Goal: Transaction & Acquisition: Purchase product/service

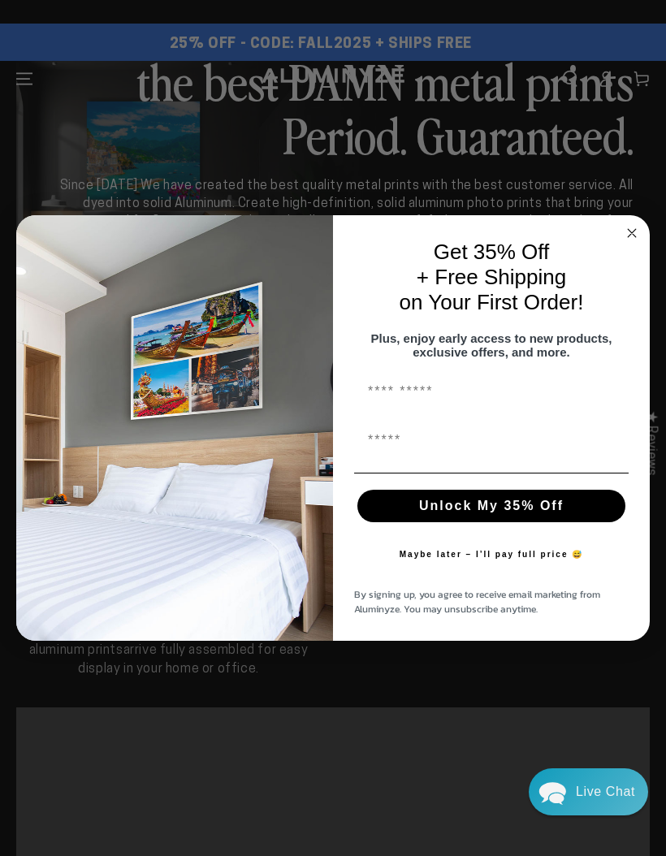
click at [429, 398] on input "First Name" at bounding box center [491, 391] width 275 height 32
type input "***"
click at [426, 456] on input "First Name" at bounding box center [491, 440] width 275 height 32
type input "**********"
click at [580, 513] on button "Unlock My 35% Off" at bounding box center [491, 506] width 268 height 32
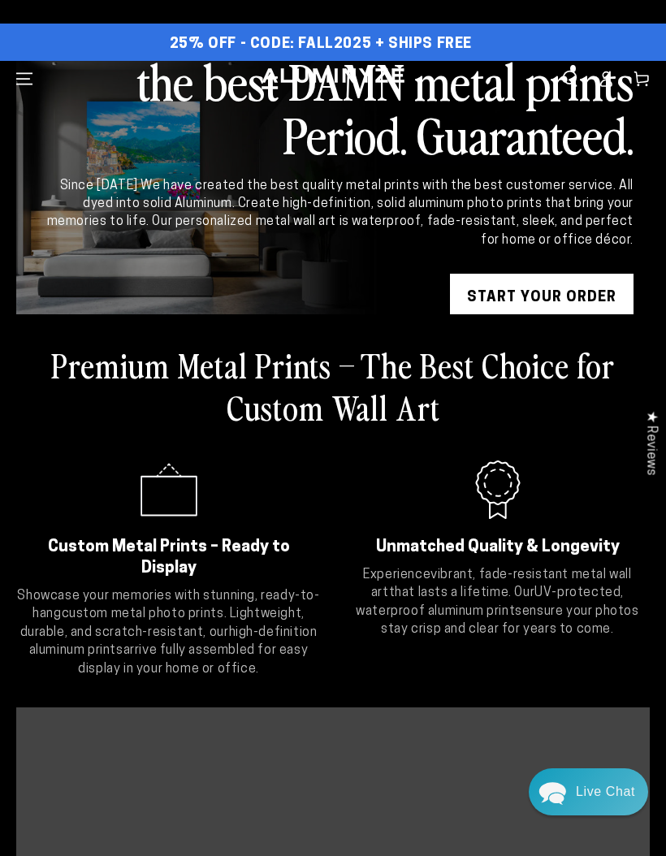
click at [586, 296] on link "START YOUR Order" at bounding box center [542, 298] width 184 height 49
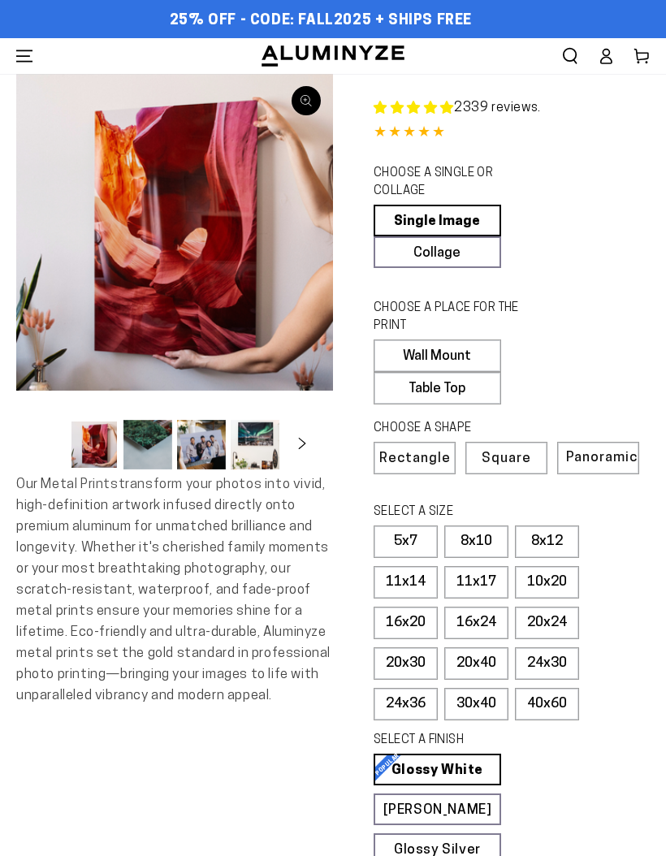
select select "**********"
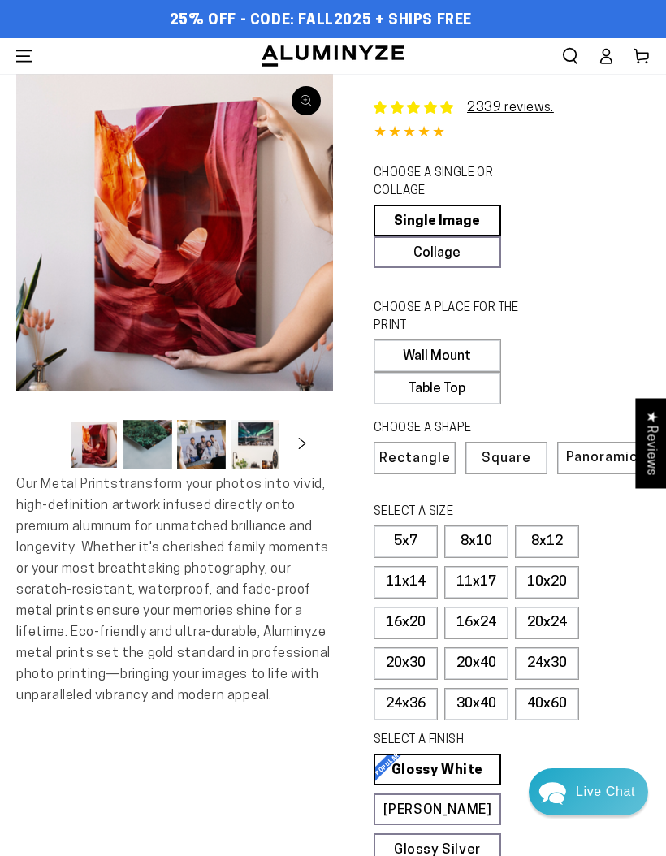
click at [415, 714] on label "24x36" at bounding box center [406, 704] width 64 height 32
click at [470, 356] on label "Wall Mount" at bounding box center [438, 356] width 128 height 32
click at [474, 350] on label "Wall Mount" at bounding box center [438, 356] width 128 height 32
click at [448, 353] on label "Wall Mount" at bounding box center [438, 356] width 128 height 32
click at [409, 702] on label "24x36" at bounding box center [406, 704] width 64 height 32
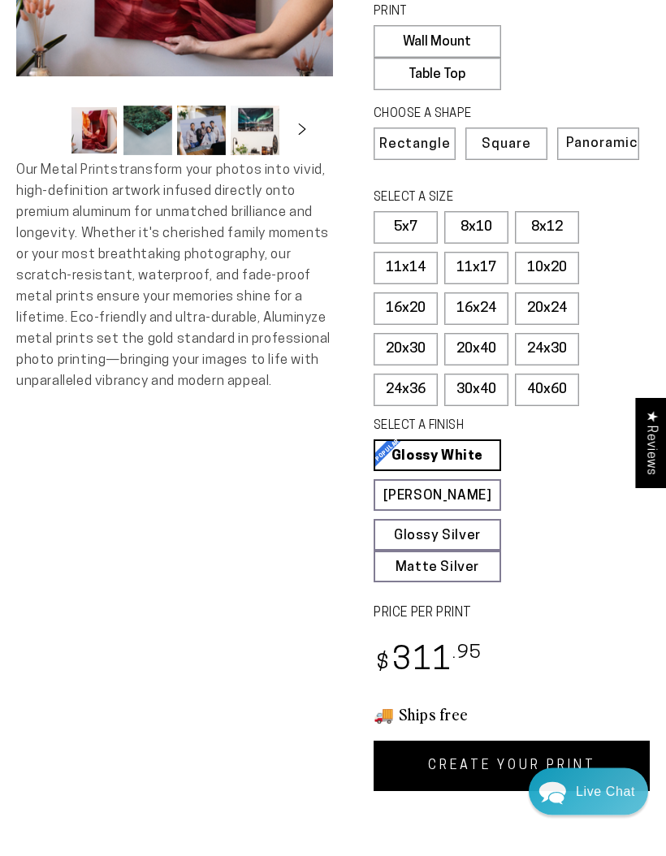
scroll to position [314, 0]
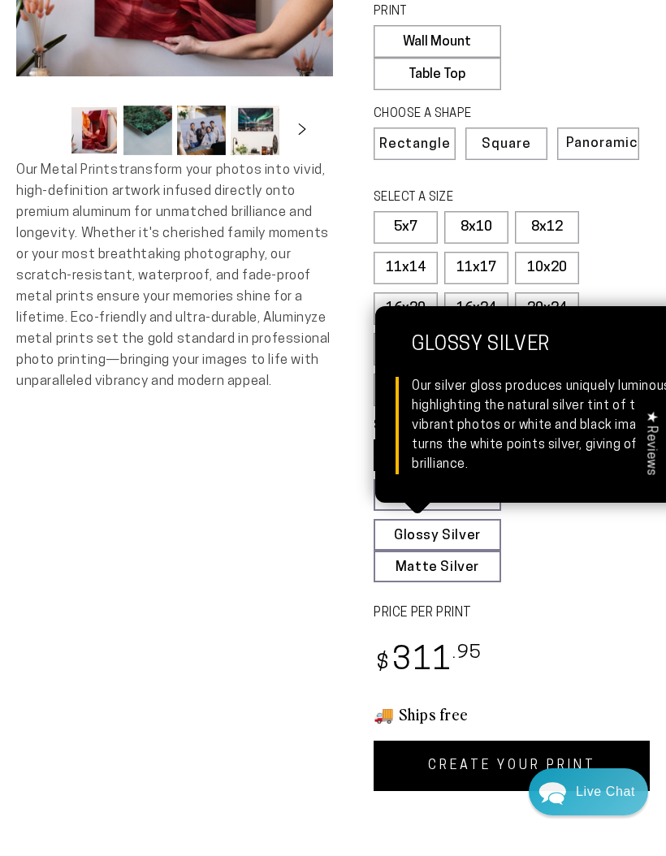
click at [478, 532] on link "Glossy Silver Glossy Silver Our silver gloss produces uniquely luminous prints …" at bounding box center [438, 535] width 128 height 32
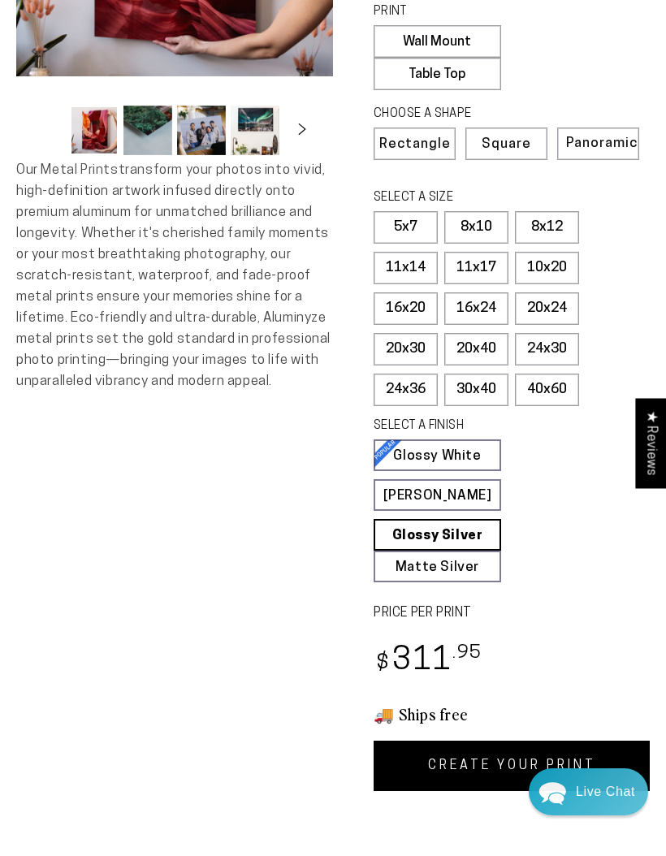
click at [597, 764] on link "CREATE YOUR PRINT" at bounding box center [512, 766] width 276 height 50
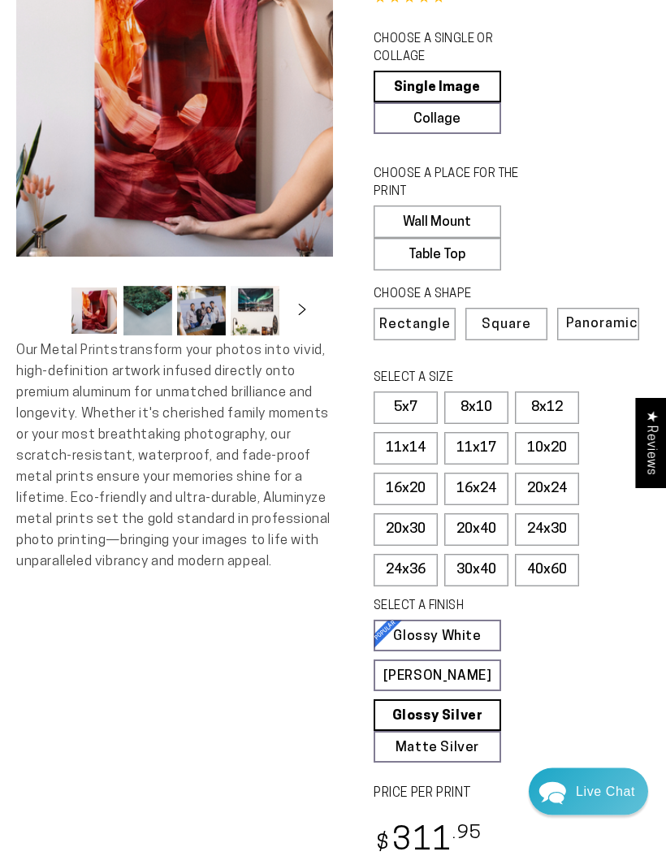
scroll to position [134, 0]
click at [461, 624] on link "Glossy White Glossy White Our bright white glossy surface increases color satur…" at bounding box center [438, 636] width 128 height 32
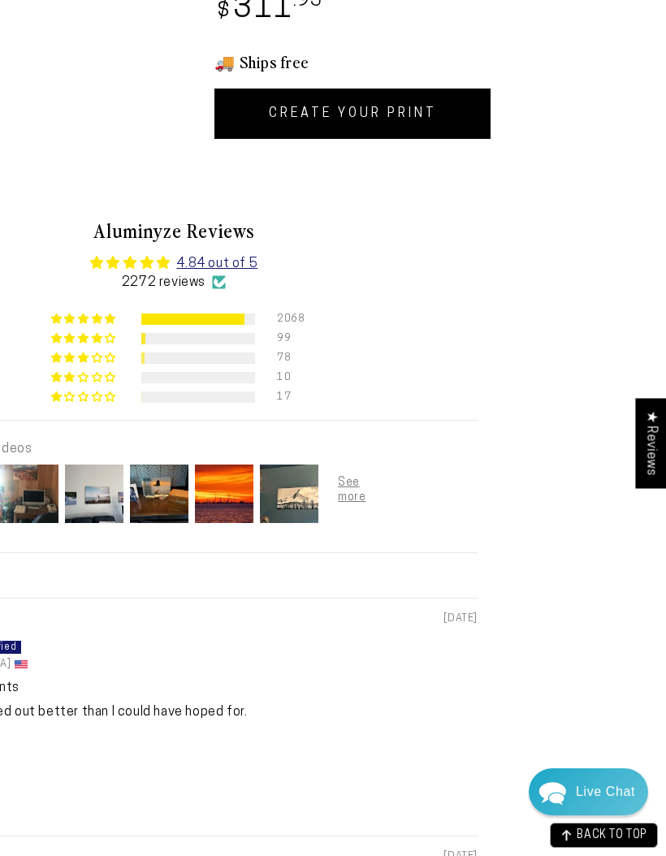
scroll to position [967, 0]
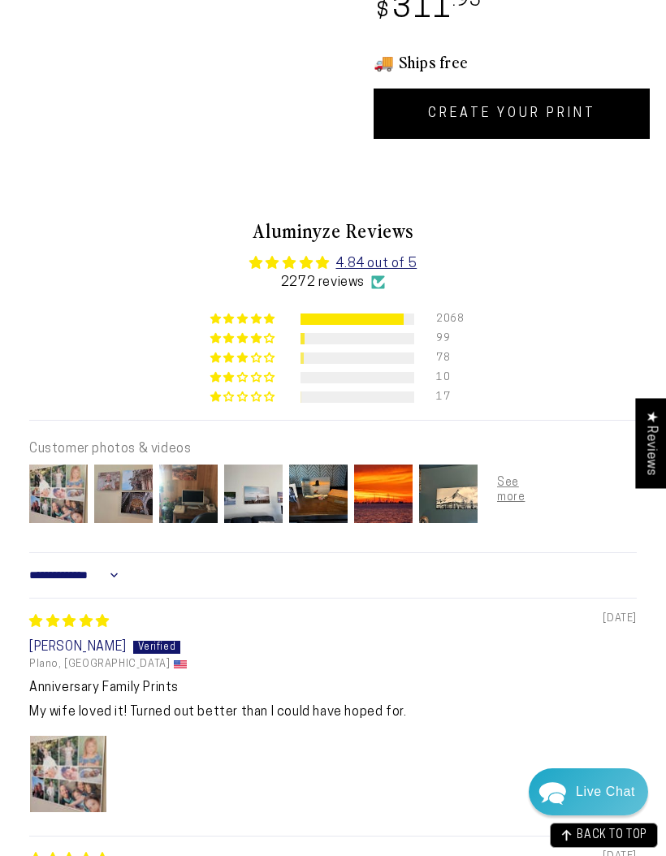
click at [558, 101] on link "CREATE YOUR PRINT" at bounding box center [512, 114] width 276 height 50
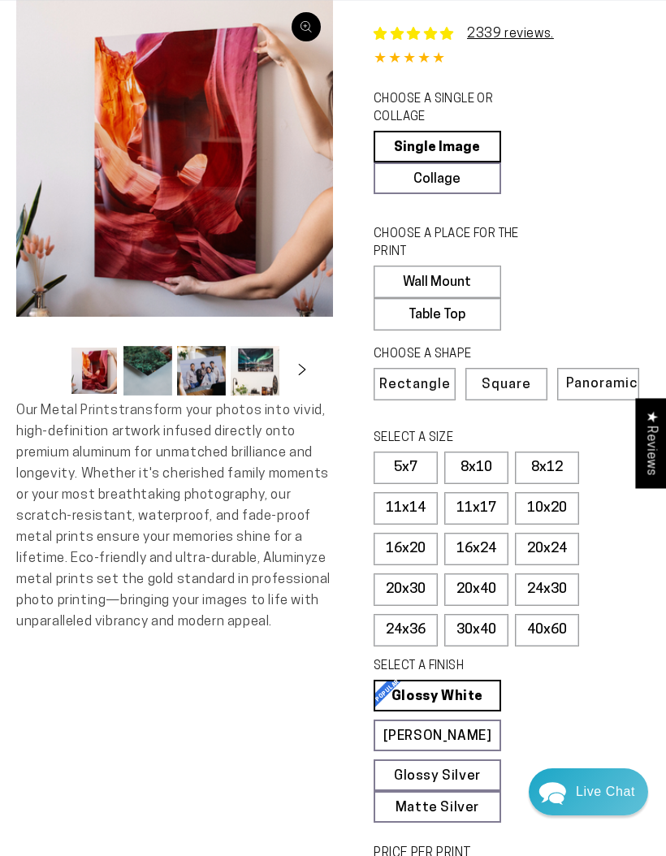
scroll to position [0, 0]
